Goal: Use online tool/utility: Utilize a website feature to perform a specific function

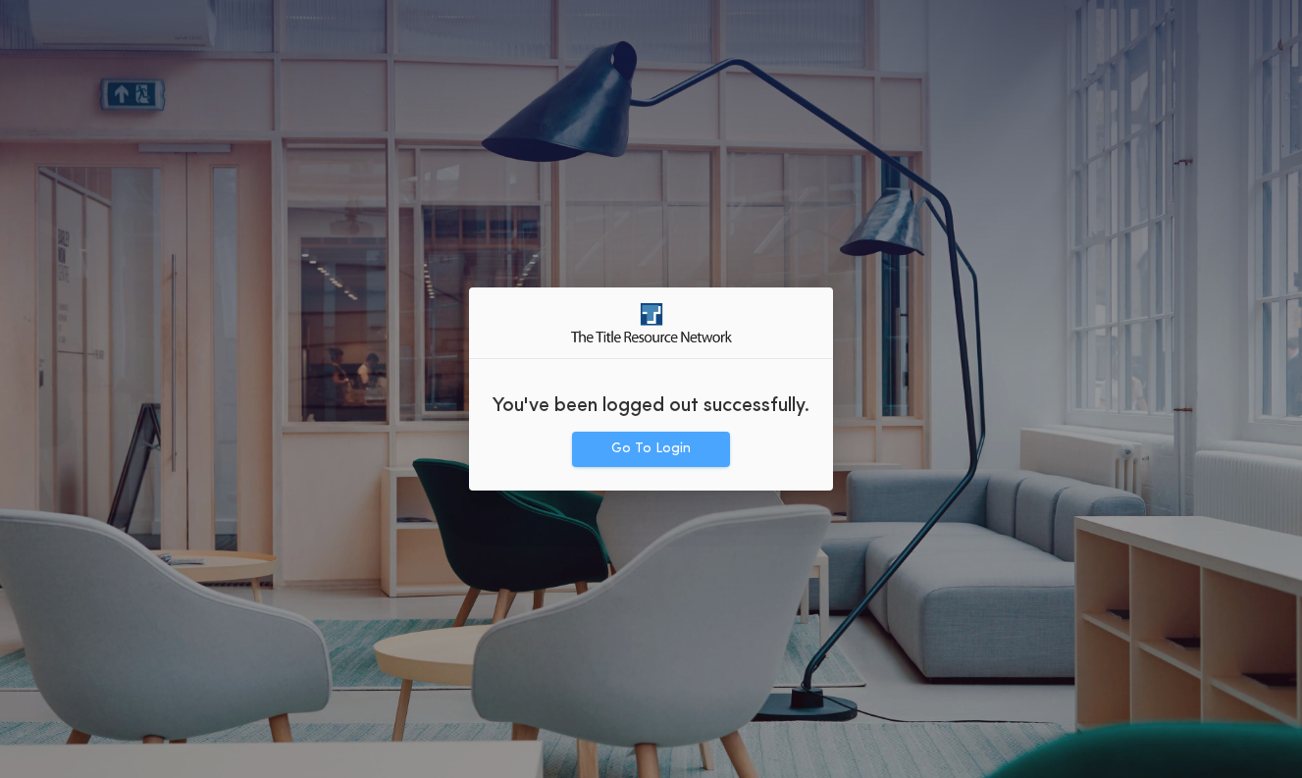
click at [656, 455] on button "Go To Login" at bounding box center [651, 449] width 158 height 35
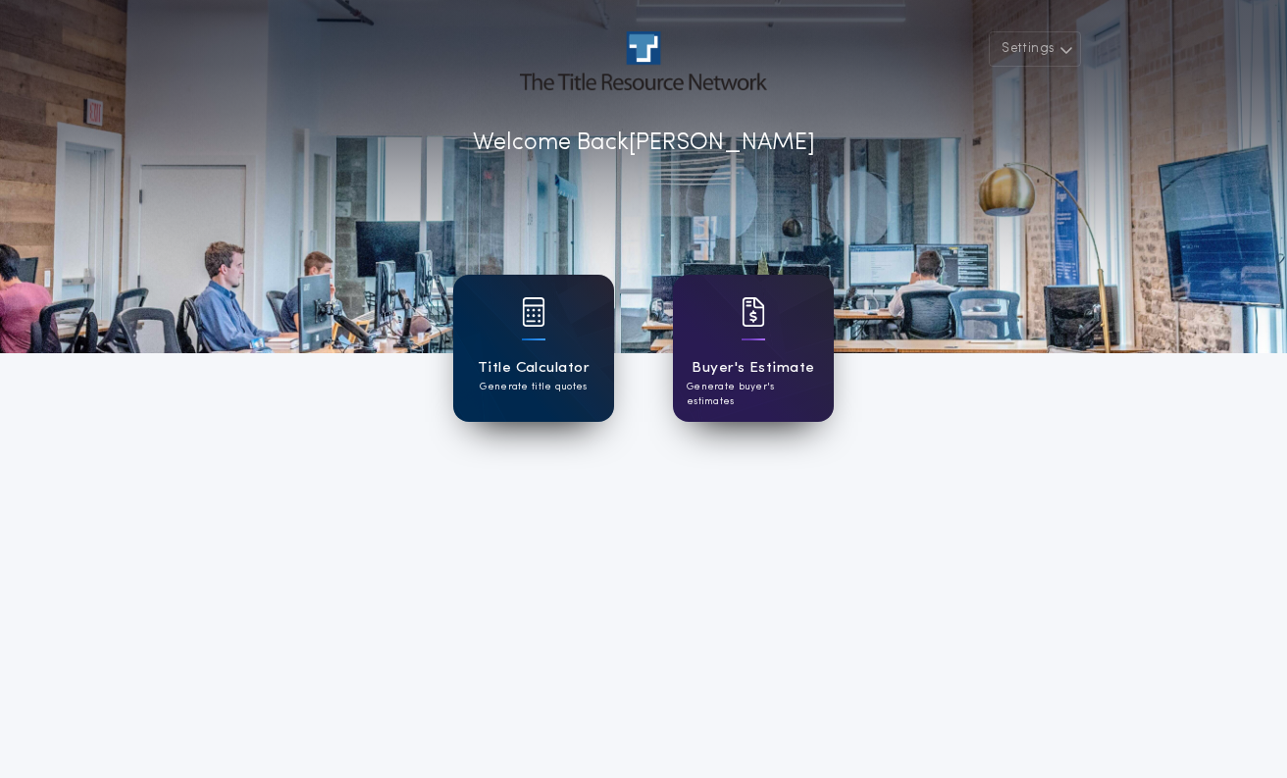
click at [556, 341] on div "Title Calculator Generate title quotes" at bounding box center [533, 348] width 161 height 147
